Goal: Navigation & Orientation: Find specific page/section

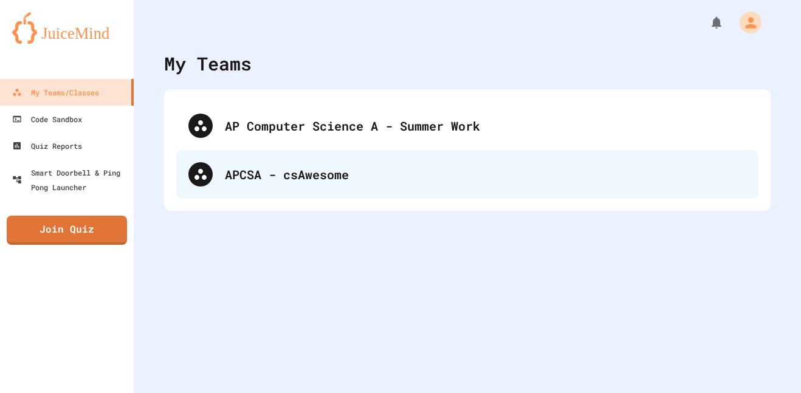
click at [372, 183] on div "APCSA - csAwesome" at bounding box center [486, 174] width 522 height 18
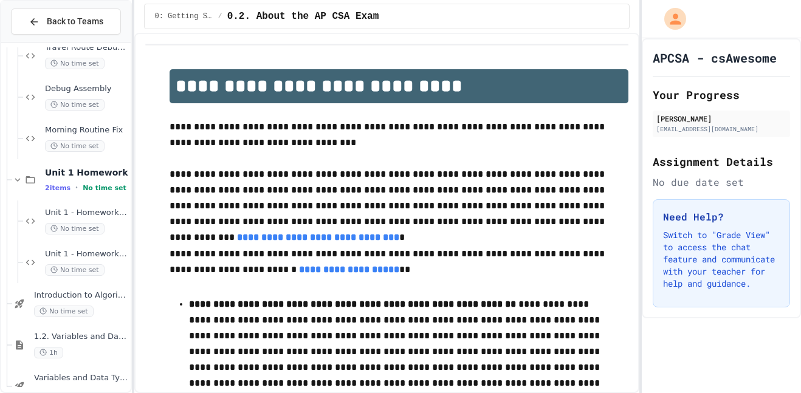
scroll to position [393, 0]
